Goal: Navigation & Orientation: Find specific page/section

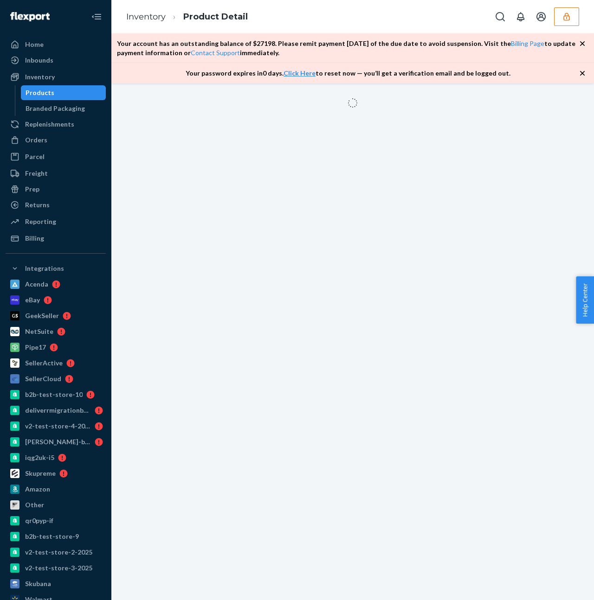
click at [147, 67] on div "Your password expires [DATE] . Click Here to reset now — you’ll get a verificat…" at bounding box center [352, 73] width 482 height 20
click at [561, 20] on button "button" at bounding box center [566, 16] width 25 height 19
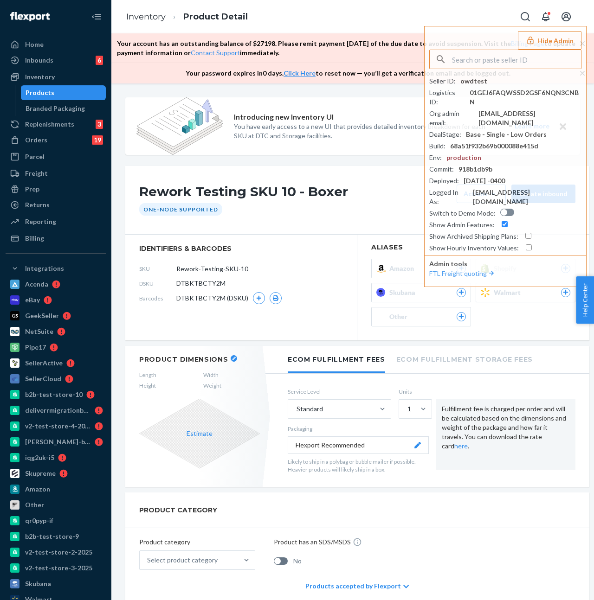
click at [326, 214] on div "One-Node Supported" at bounding box center [356, 209] width 441 height 13
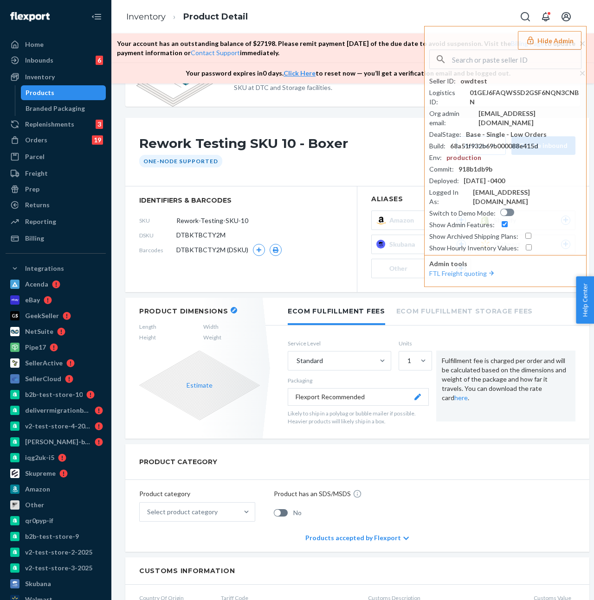
scroll to position [64, 0]
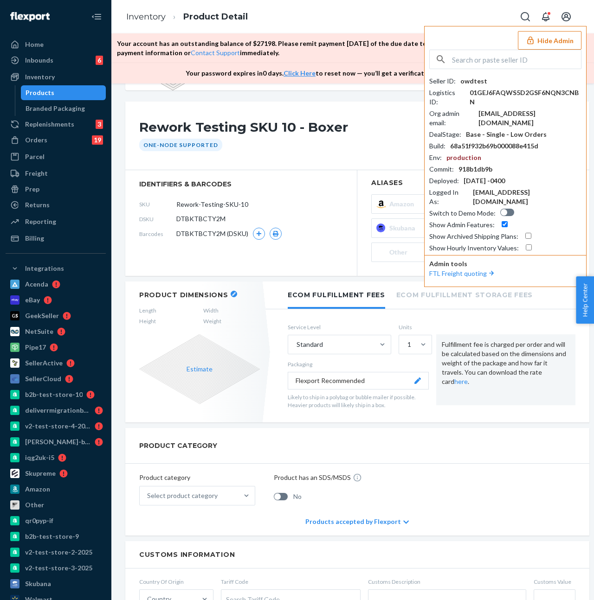
click at [523, 35] on button "Hide Admin" at bounding box center [550, 40] width 64 height 19
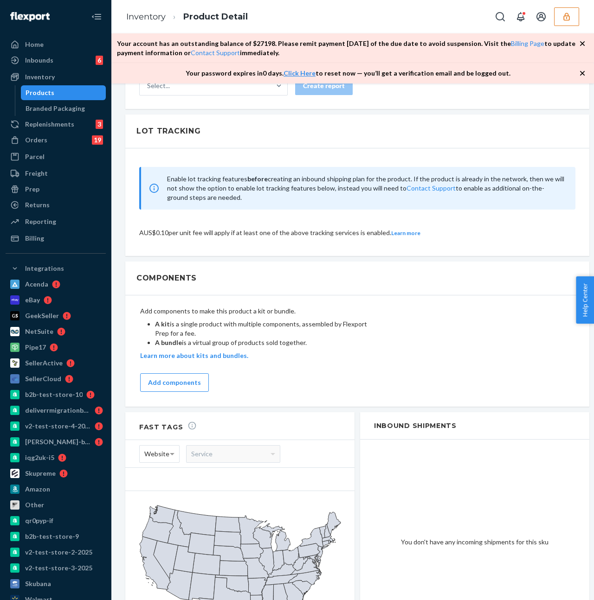
scroll to position [1000, 0]
